Goal: Communication & Community: Answer question/provide support

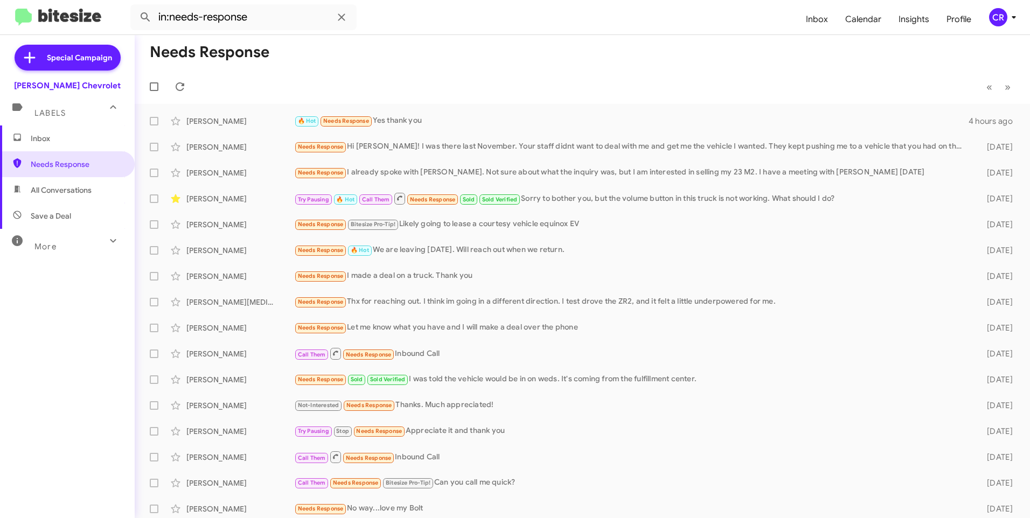
click at [57, 191] on span "All Conversations" at bounding box center [61, 190] width 61 height 11
type input "in:all-conversations"
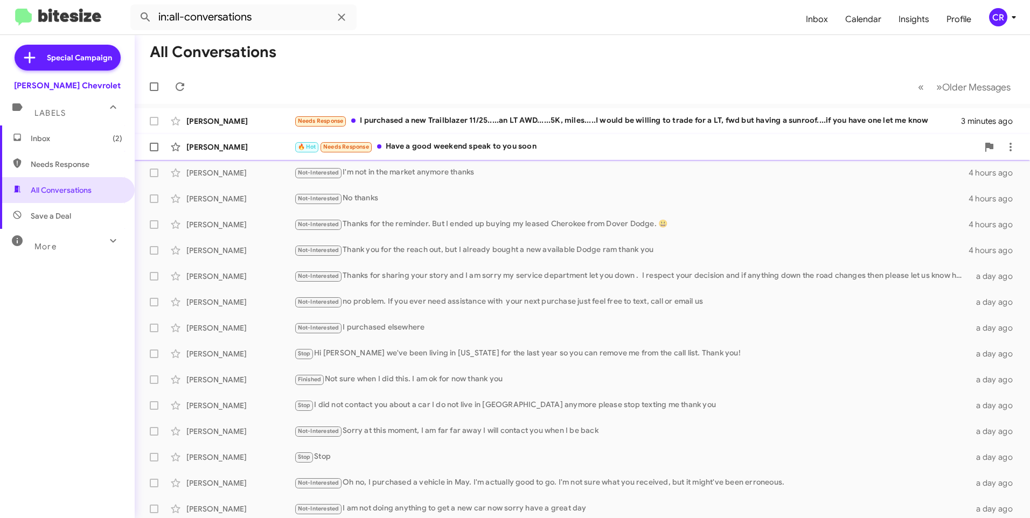
click at [454, 144] on div "🔥 Hot Needs Response Have a good weekend speak to you soon" at bounding box center [636, 147] width 684 height 12
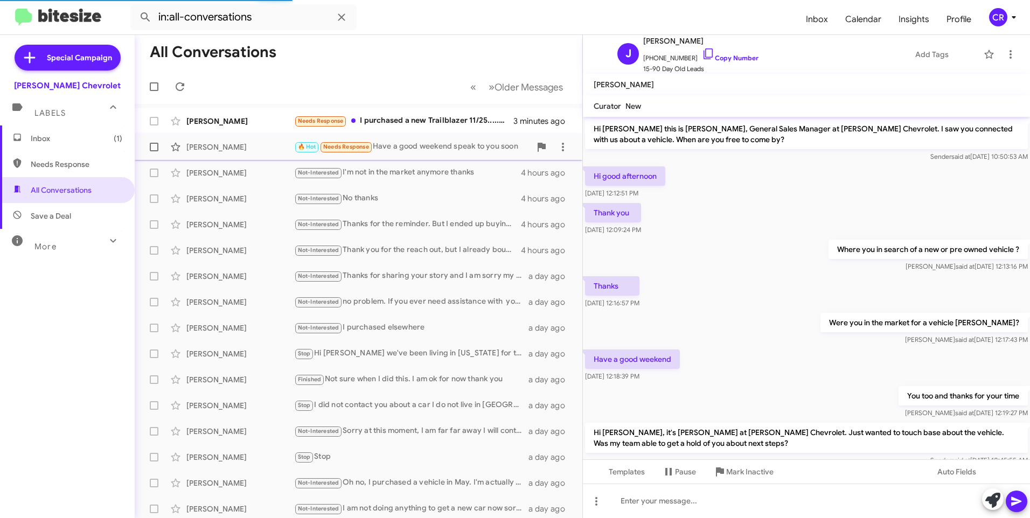
scroll to position [111, 0]
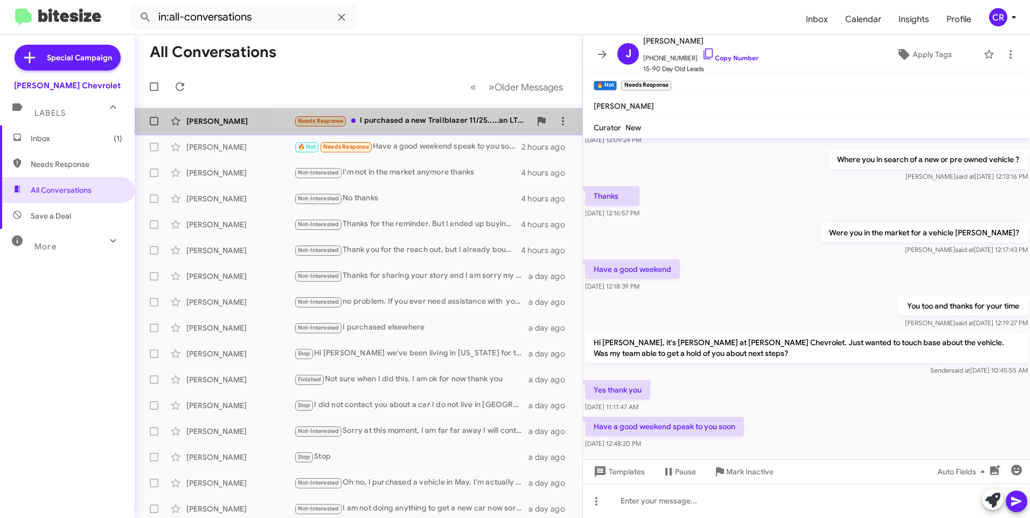
click at [438, 125] on div "Needs Response I purchased a new Trailblazer 11/25.....an LT AWD......5K, miles…" at bounding box center [412, 121] width 236 height 12
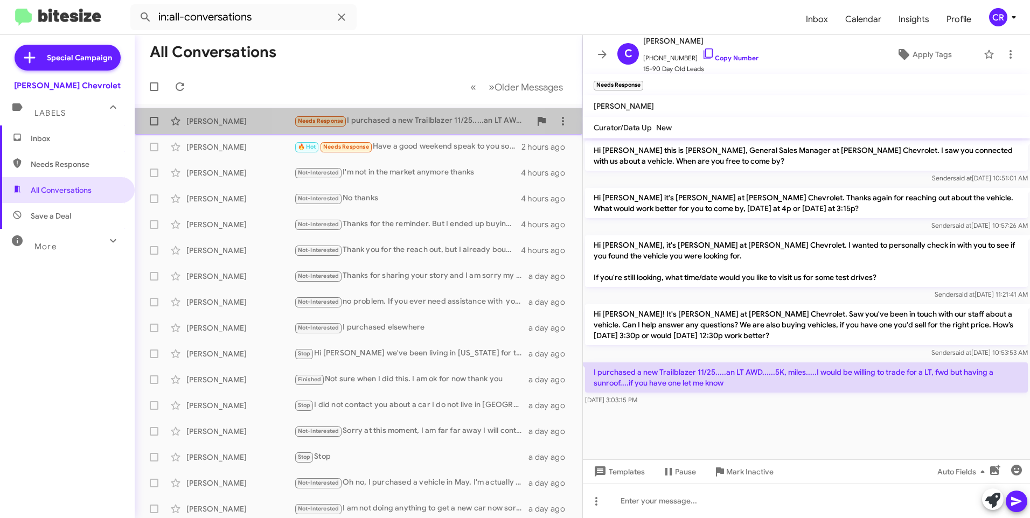
click at [388, 123] on div "Needs Response I purchased a new Trailblazer 11/25.....an LT AWD......5K, miles…" at bounding box center [412, 121] width 236 height 12
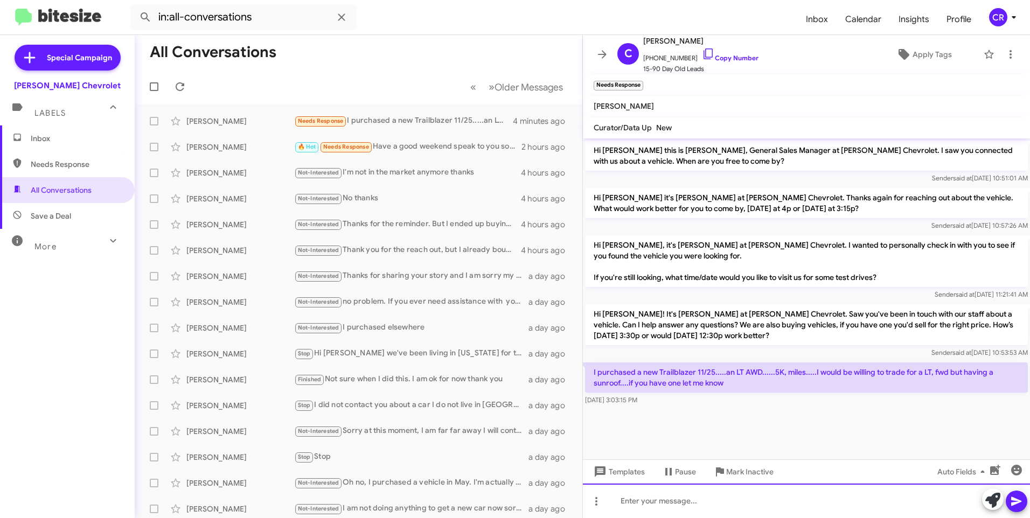
click at [668, 502] on div at bounding box center [806, 501] width 447 height 34
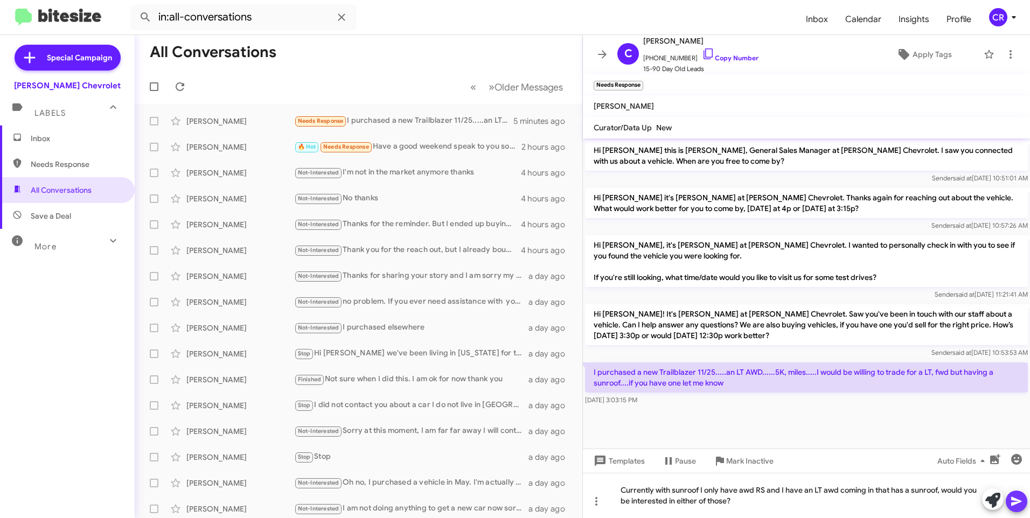
click at [1015, 501] on icon at bounding box center [1016, 501] width 10 height 9
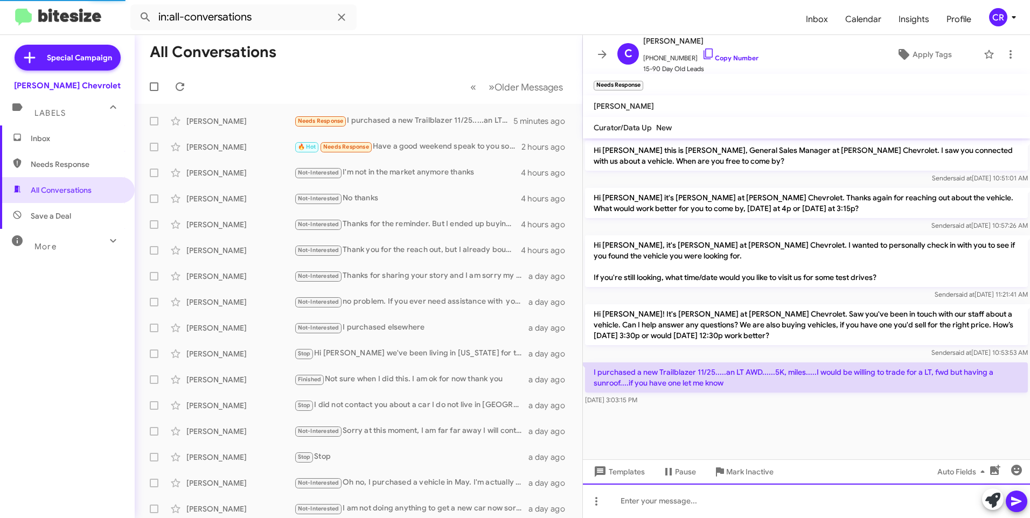
scroll to position [12, 0]
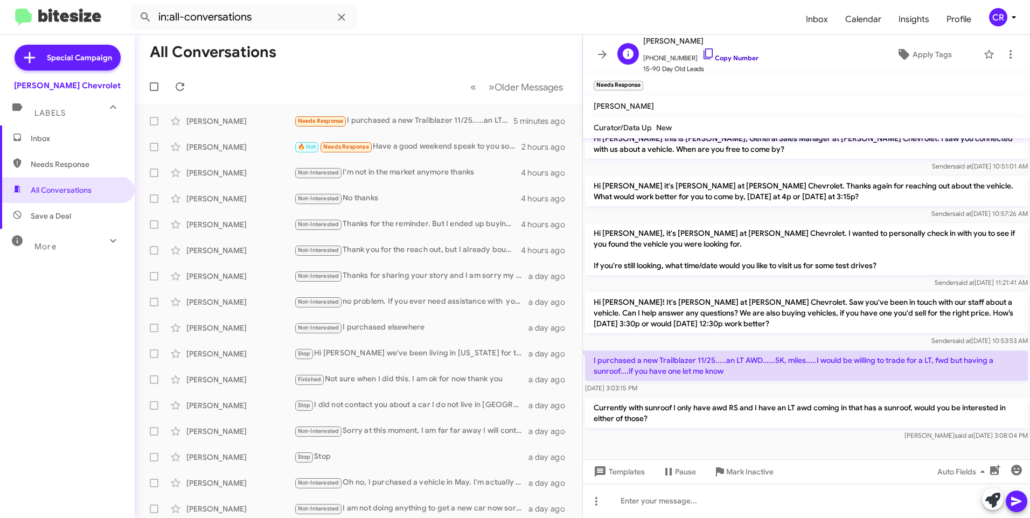
click at [725, 57] on link "Copy Number" at bounding box center [730, 58] width 57 height 8
